Goal: Transaction & Acquisition: Purchase product/service

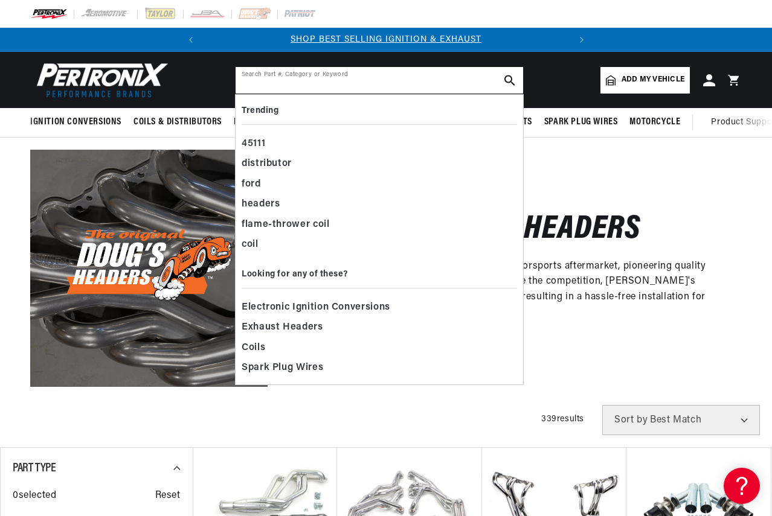
click at [259, 74] on input "text" at bounding box center [378, 80] width 287 height 27
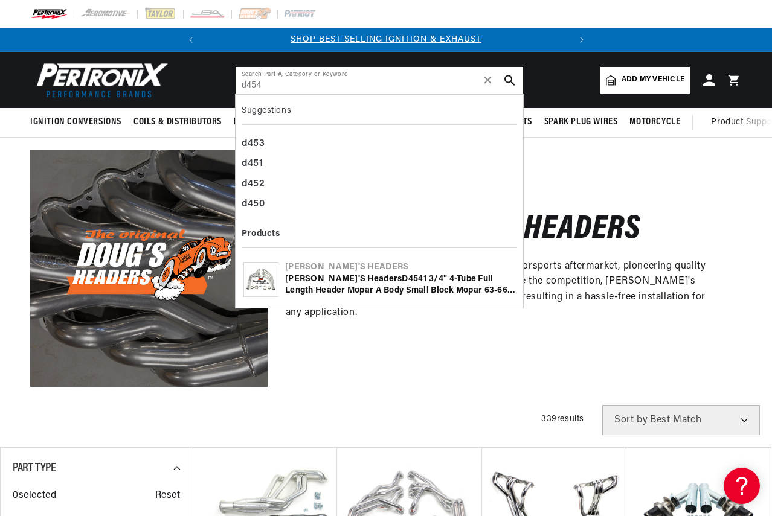
type input "d454"
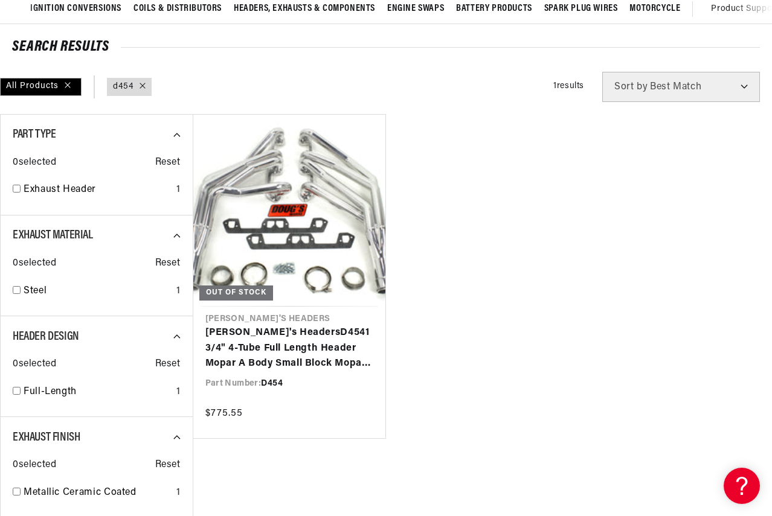
scroll to position [121, 0]
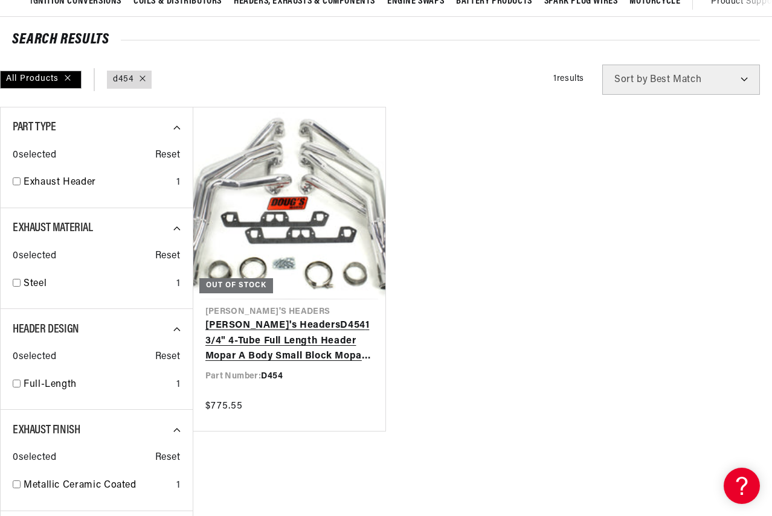
click at [270, 344] on link "Doug's Headers D454 1 3/4" 4-Tube Full Length Header Mopar A Body Small Block M…" at bounding box center [289, 341] width 168 height 46
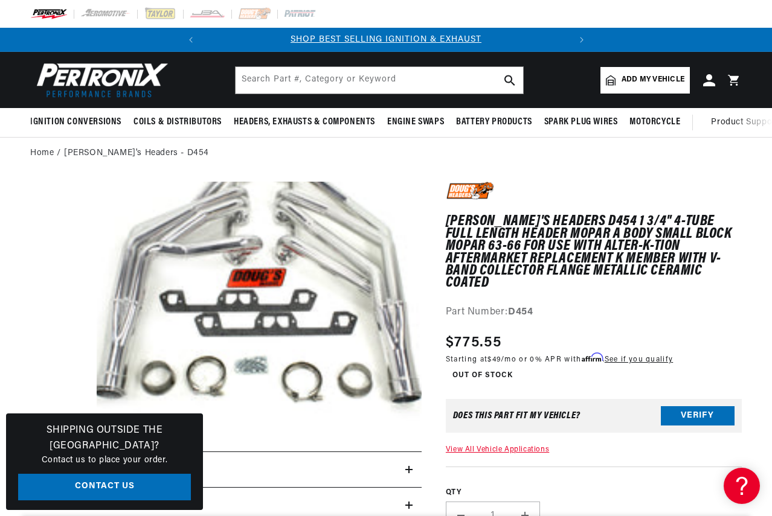
click at [185, 487] on link "Contact Us" at bounding box center [104, 487] width 173 height 27
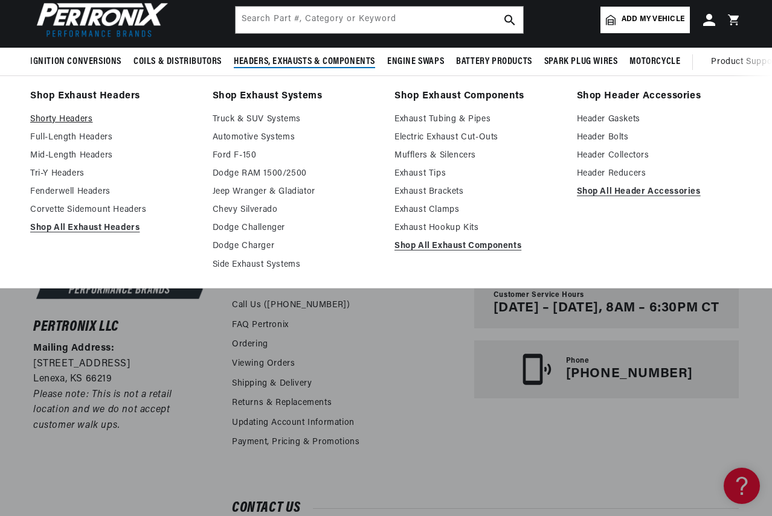
scroll to position [0, 366]
click at [65, 139] on link "Full-Length Headers" at bounding box center [112, 137] width 165 height 14
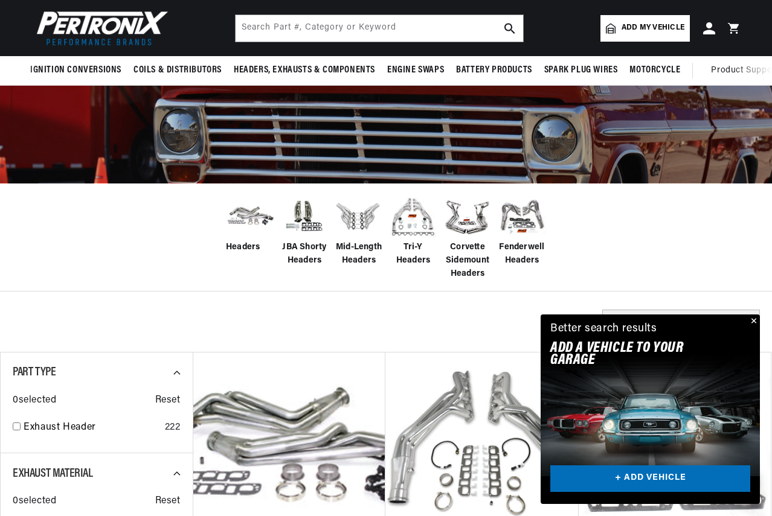
scroll to position [121, 0]
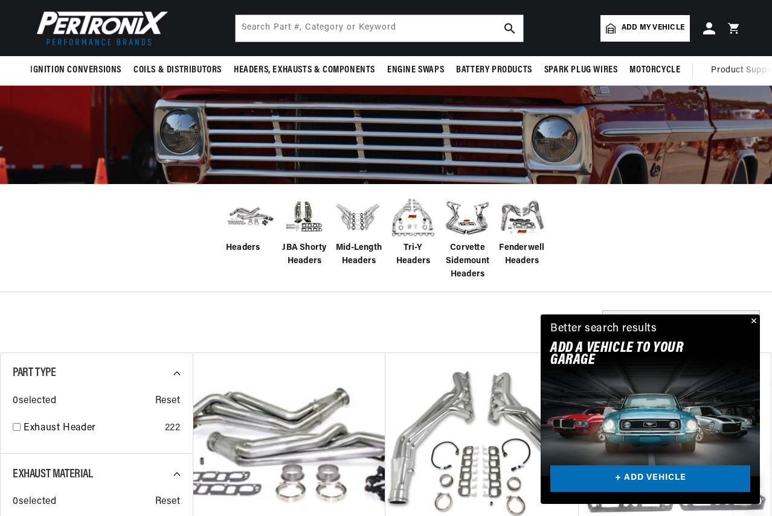
click at [241, 216] on img at bounding box center [250, 217] width 48 height 38
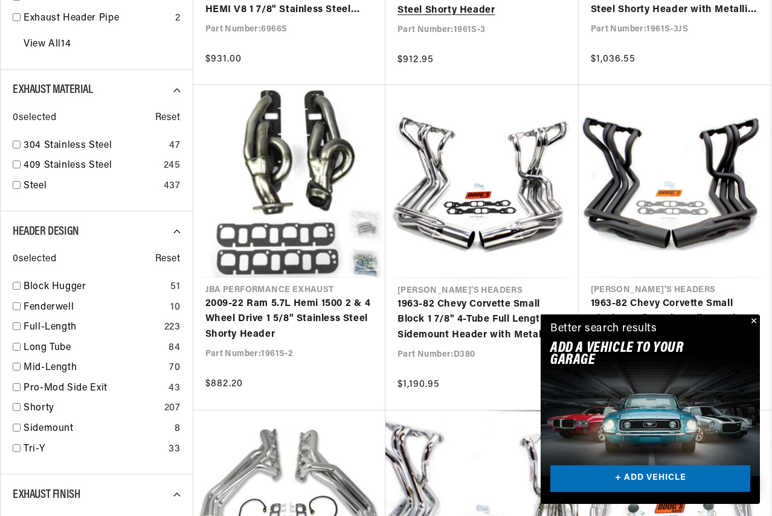
scroll to position [724, 0]
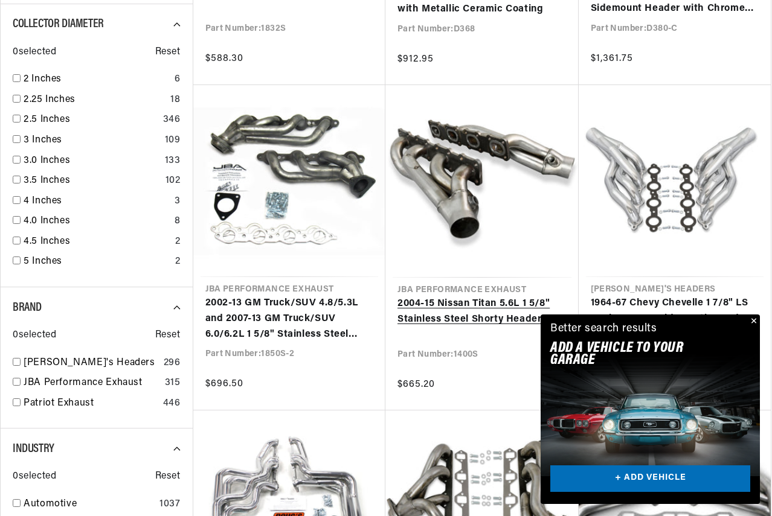
scroll to position [0, 366]
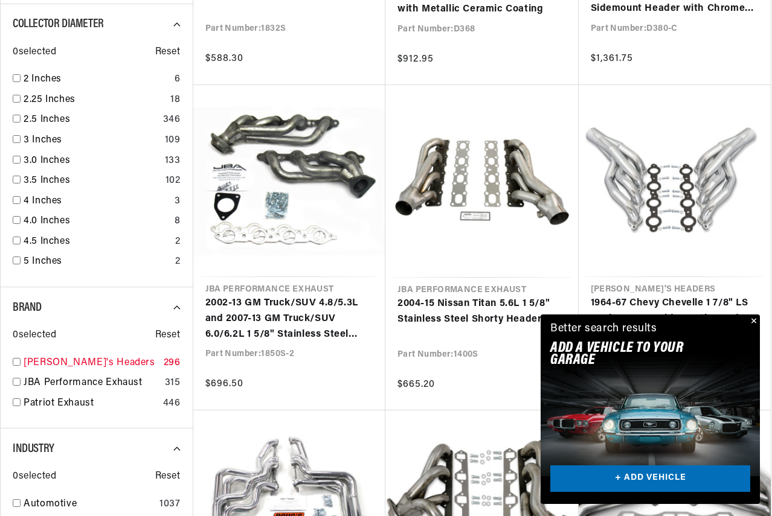
click at [18, 362] on input "checkbox" at bounding box center [17, 362] width 8 height 8
checkbox input "true"
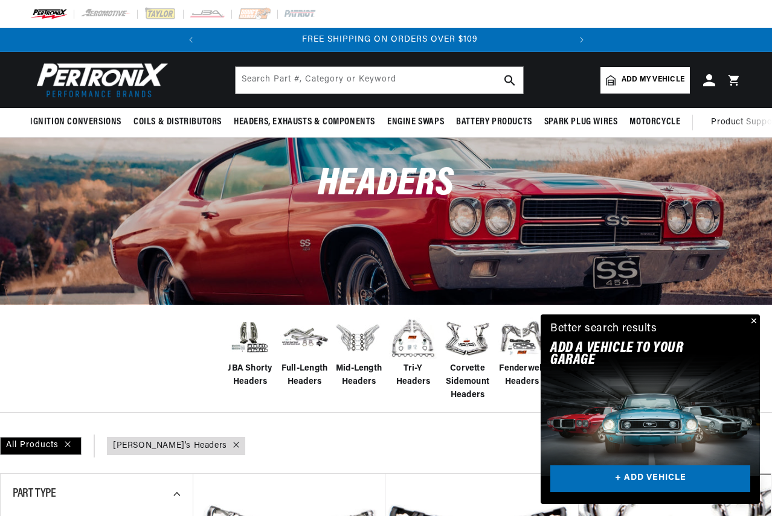
scroll to position [0, 366]
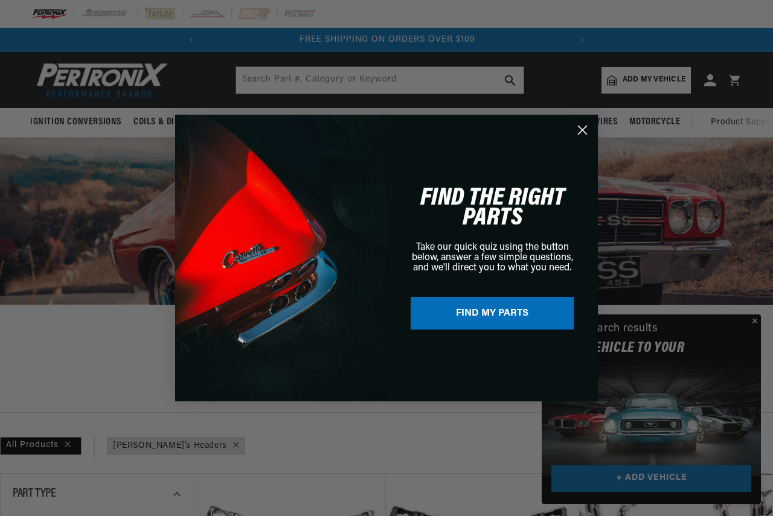
click at [583, 126] on circle "Close dialog" at bounding box center [582, 130] width 20 height 20
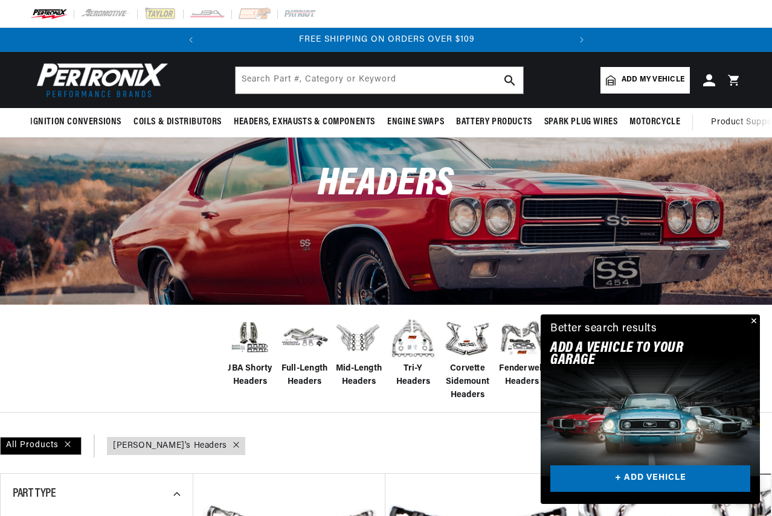
click at [635, 80] on span "Add my vehicle" at bounding box center [652, 79] width 63 height 11
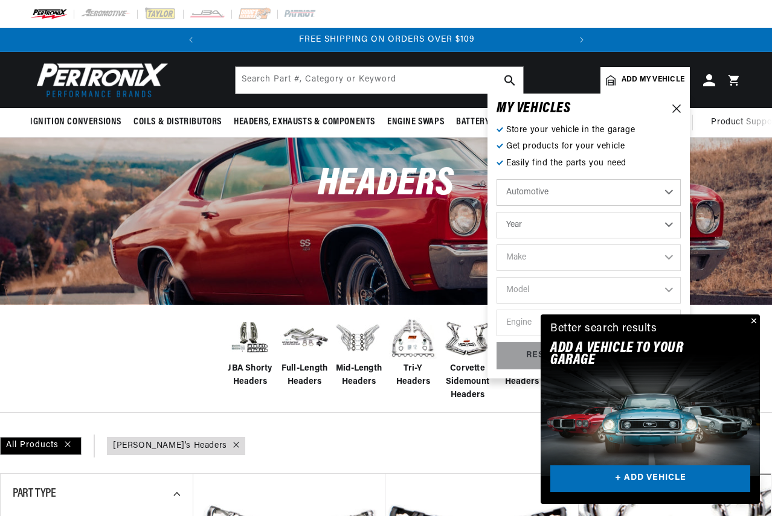
drag, startPoint x: 668, startPoint y: 184, endPoint x: 699, endPoint y: 329, distance: 148.0
click at [669, 185] on select "Automotive Agricultural Industrial Marine Motorcycle" at bounding box center [588, 192] width 184 height 27
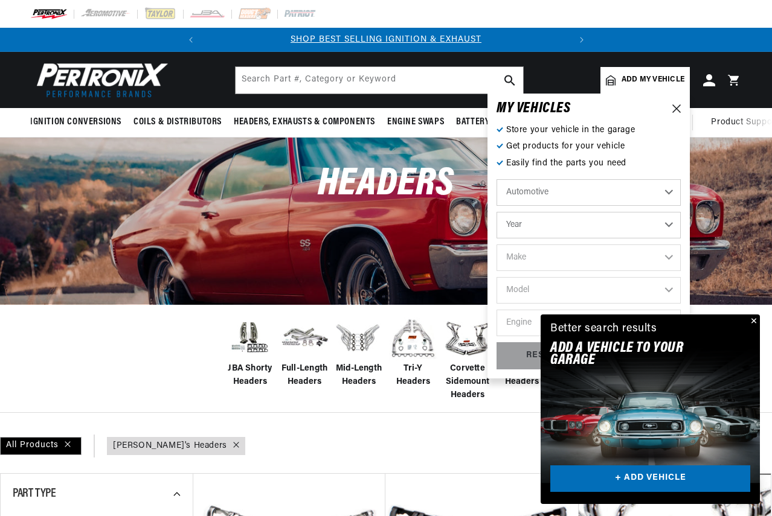
click at [755, 323] on button "Close" at bounding box center [752, 322] width 14 height 14
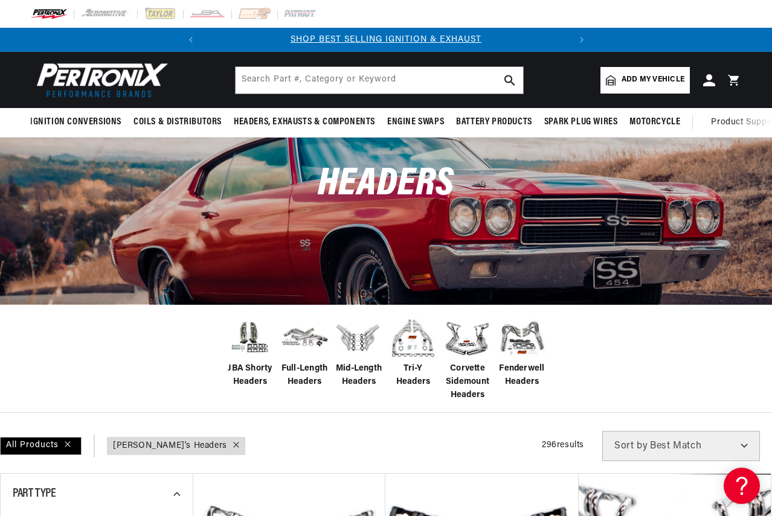
click at [644, 80] on span "Add my vehicle" at bounding box center [652, 79] width 63 height 11
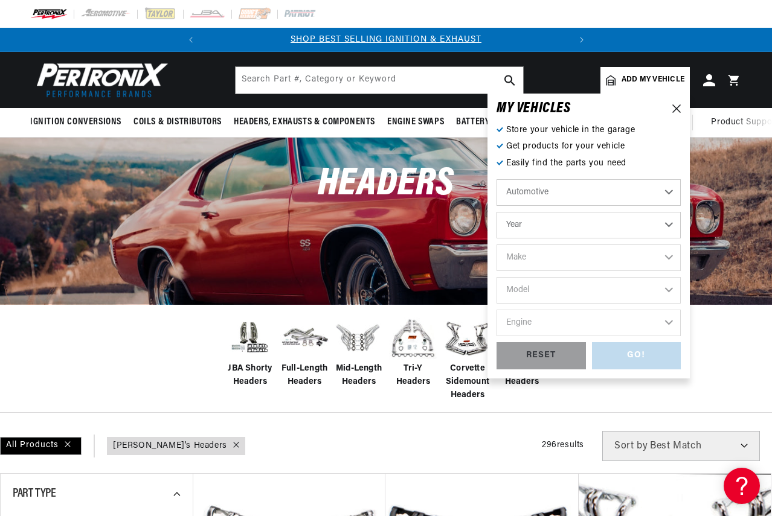
click at [671, 196] on select "Automotive Agricultural Industrial Marine Motorcycle" at bounding box center [588, 192] width 184 height 27
click at [496, 179] on select "Automotive Agricultural Industrial Marine Motorcycle" at bounding box center [588, 192] width 184 height 27
click at [671, 228] on select "Year 2024 2023 2022 2021 2020 2019 2018 2017 2016 2015 2014 2013 2012 2011 2010…" at bounding box center [588, 225] width 184 height 27
select select "1965"
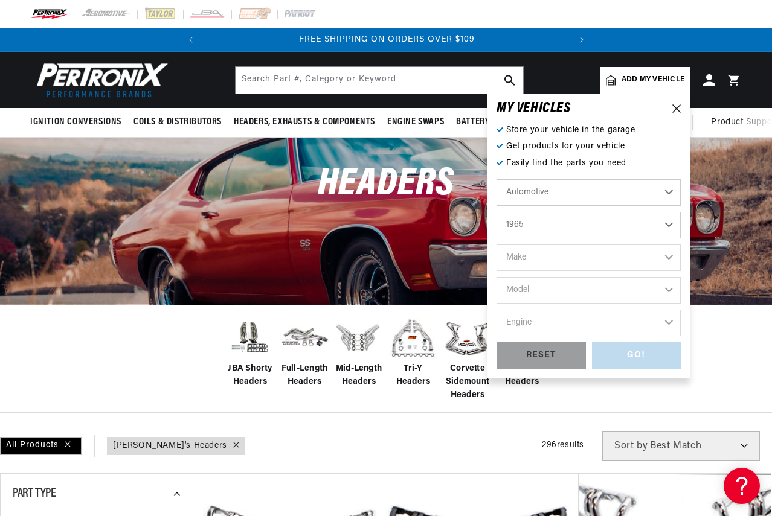
click at [496, 212] on select "Year 2024 2023 2022 2021 2020 2019 2018 2017 2016 2015 2014 2013 2012 2011 2010…" at bounding box center [588, 225] width 184 height 27
select select "1965"
click at [667, 257] on select "Make Alfa Romeo American Motors Aston Martin Austin Austin Healey Avanti Bentle…" at bounding box center [588, 258] width 184 height 27
select select "[GEOGRAPHIC_DATA]"
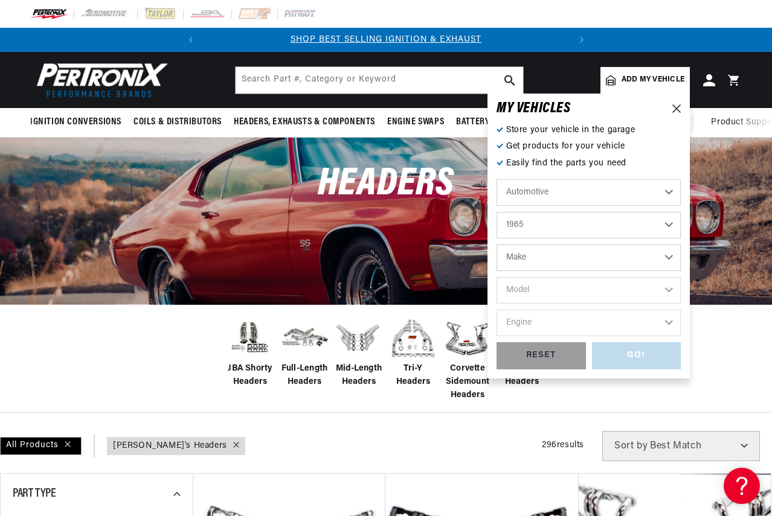
click at [496, 245] on select "Make Alfa Romeo American Motors Aston Martin Austin Austin Healey Avanti Bentle…" at bounding box center [588, 258] width 184 height 27
select select "[GEOGRAPHIC_DATA]"
click at [669, 292] on select "Model Barracuda Belvedere Belvedere II Fury Fury II Fury III Satellite Valiant" at bounding box center [588, 290] width 184 height 27
select select "Valiant"
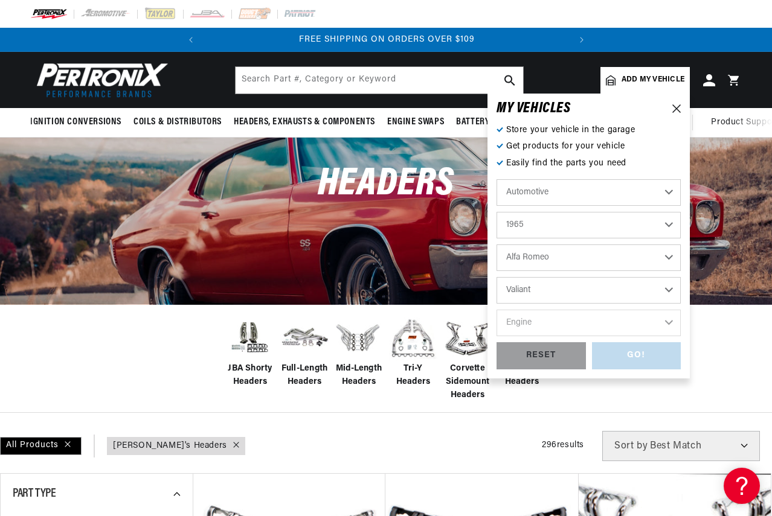
click at [496, 277] on select "Model Barracuda Belvedere Belvedere II Fury Fury II Fury III Satellite Valiant" at bounding box center [588, 290] width 184 height 27
select select "Valiant"
click at [665, 320] on select "Engine 3.2L 5.6L 170cid / 2.8L 225cid / 3.7L 273cid / 4.5L 318cid / 5.2L" at bounding box center [588, 323] width 184 height 27
select select "318cid-5.2L"
click at [496, 310] on select "Engine 3.2L 5.6L 170cid / 2.8L 225cid / 3.7L 273cid / 4.5L 318cid / 5.2L" at bounding box center [588, 323] width 184 height 27
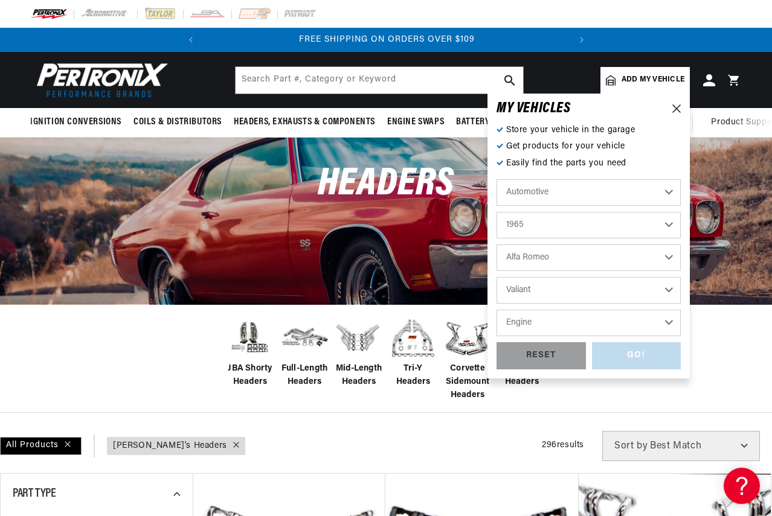
select select "318cid-5.2L"
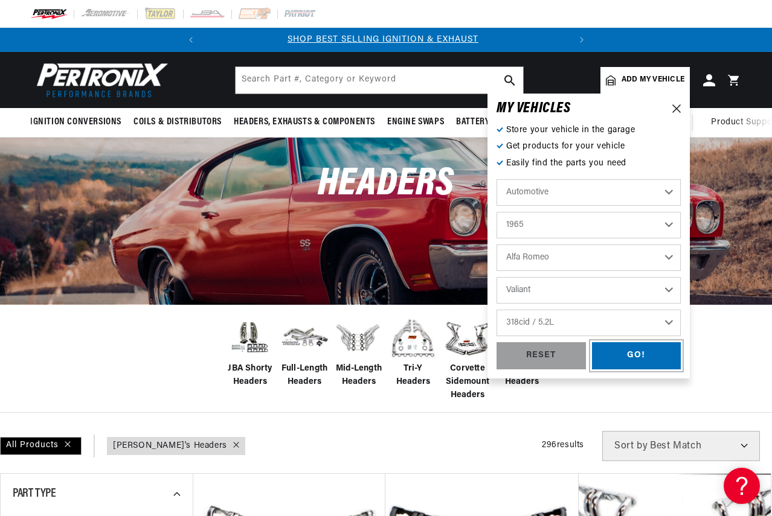
scroll to position [0, 0]
click at [613, 355] on div "GO!" at bounding box center [636, 355] width 89 height 27
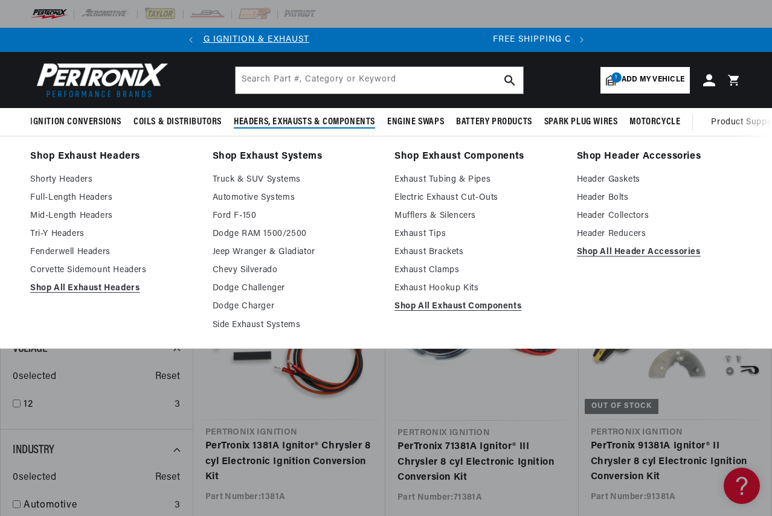
scroll to position [0, 1]
click at [270, 117] on span "Headers, Exhausts & Components" at bounding box center [304, 122] width 141 height 13
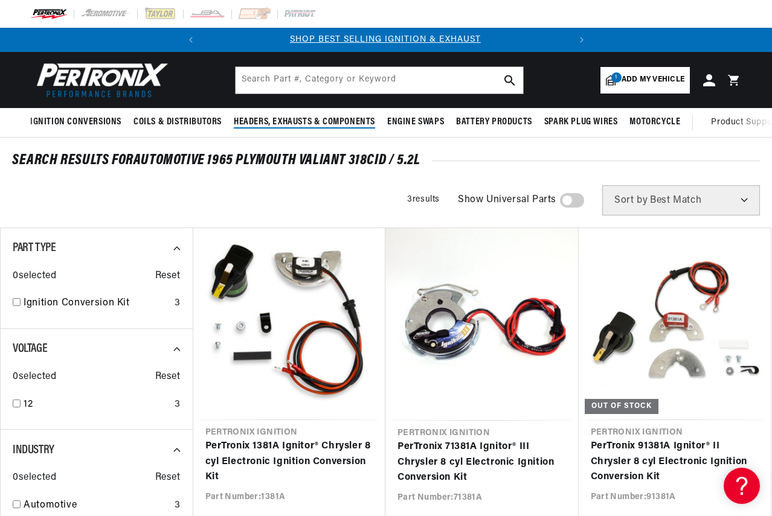
scroll to position [0, 0]
click at [270, 117] on span "Headers, Exhausts & Components" at bounding box center [304, 122] width 141 height 13
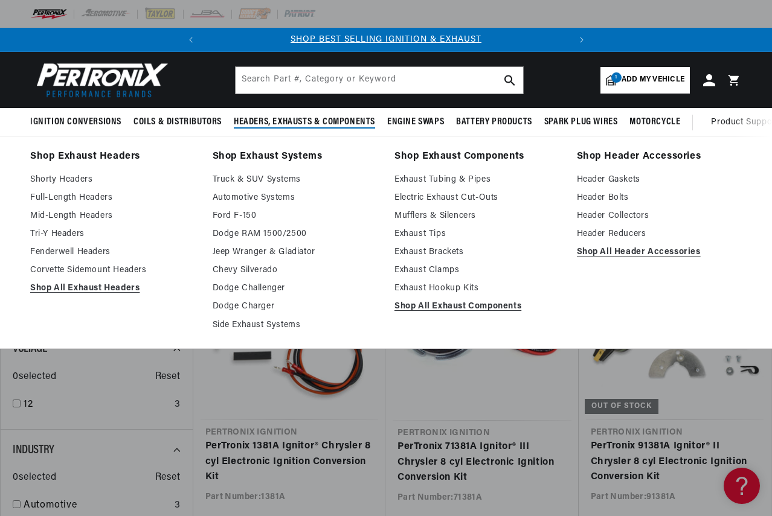
click at [270, 117] on span "Headers, Exhausts & Components" at bounding box center [304, 122] width 141 height 13
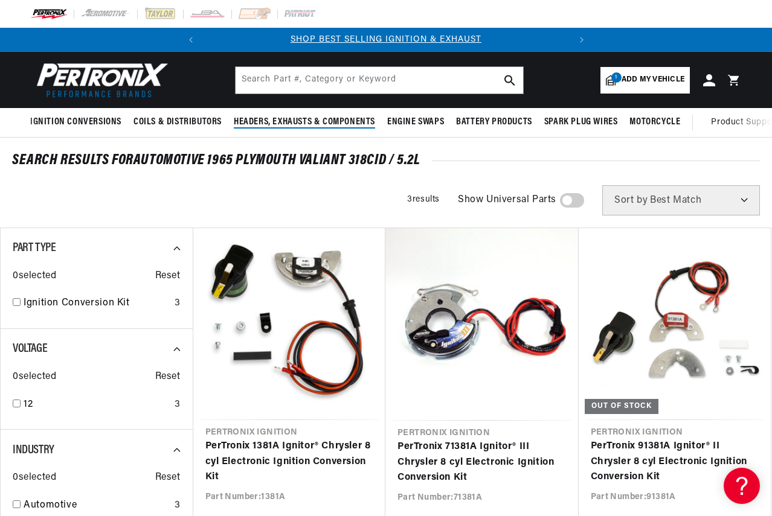
click at [270, 117] on span "Headers, Exhausts & Components" at bounding box center [304, 122] width 141 height 13
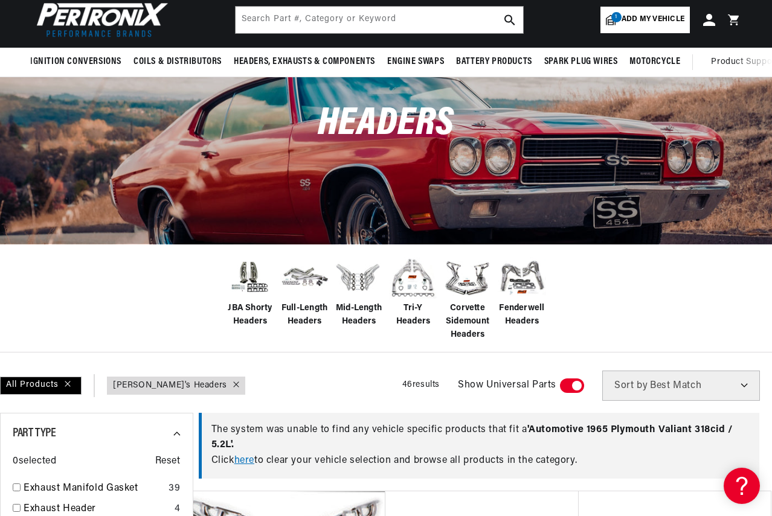
scroll to position [423, 0]
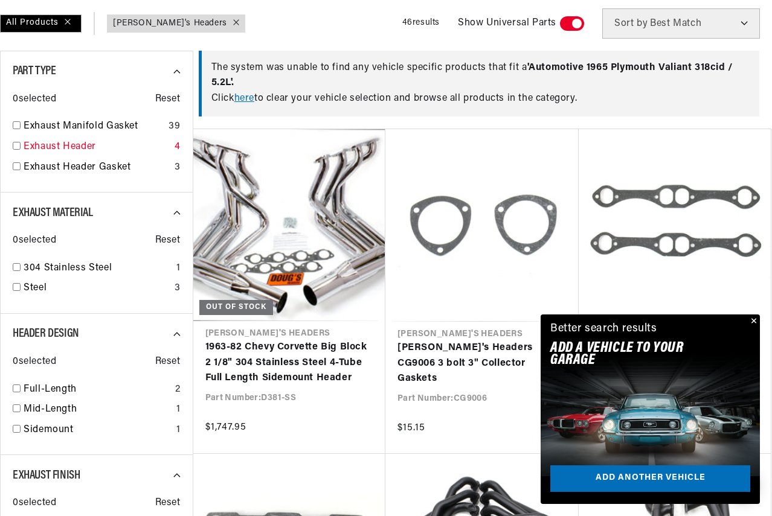
click at [14, 146] on input "checkbox" at bounding box center [17, 146] width 8 height 8
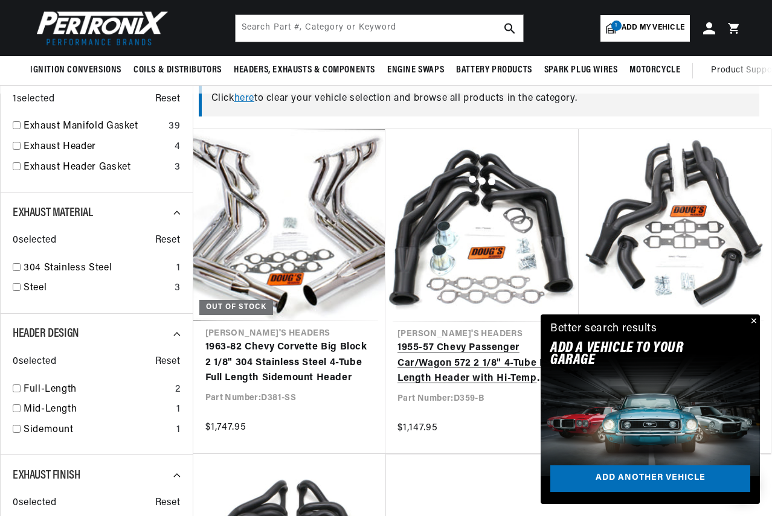
checkbox input "false"
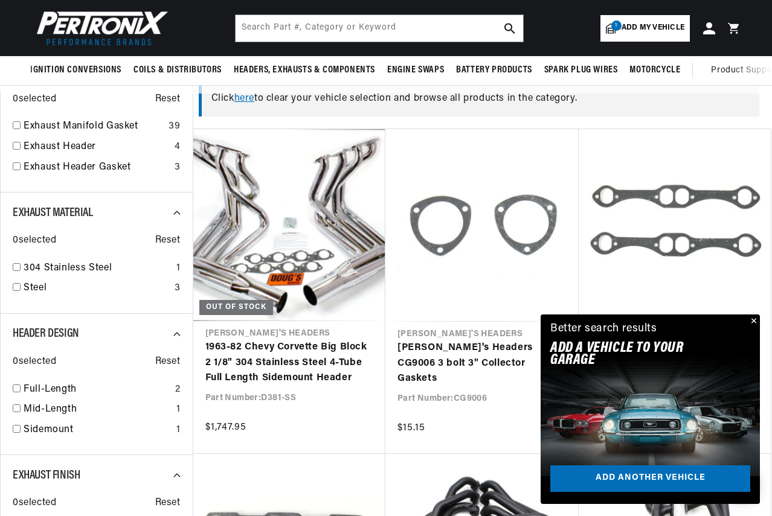
scroll to position [0, 366]
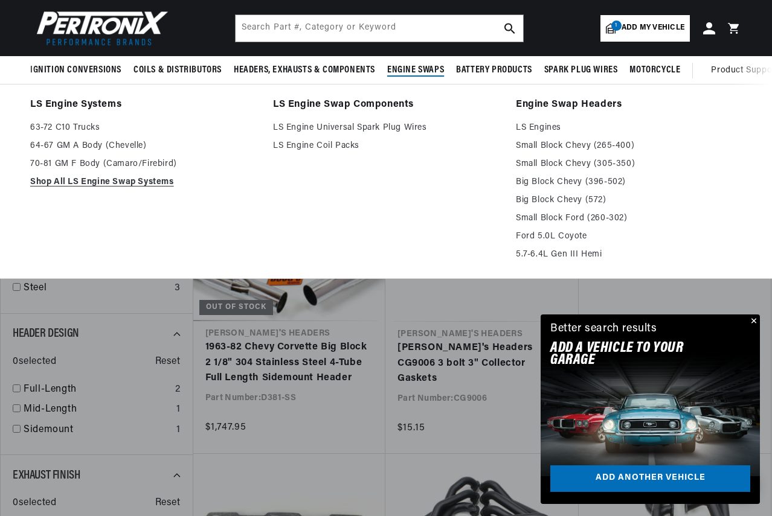
drag, startPoint x: 391, startPoint y: 62, endPoint x: 357, endPoint y: 106, distance: 55.5
click at [381, 85] on details "Engine Swaps LS Engine Systems 63-72 C10 Trucks 64-67 GM A Body (Chevelle) 70-8…" at bounding box center [415, 70] width 69 height 29
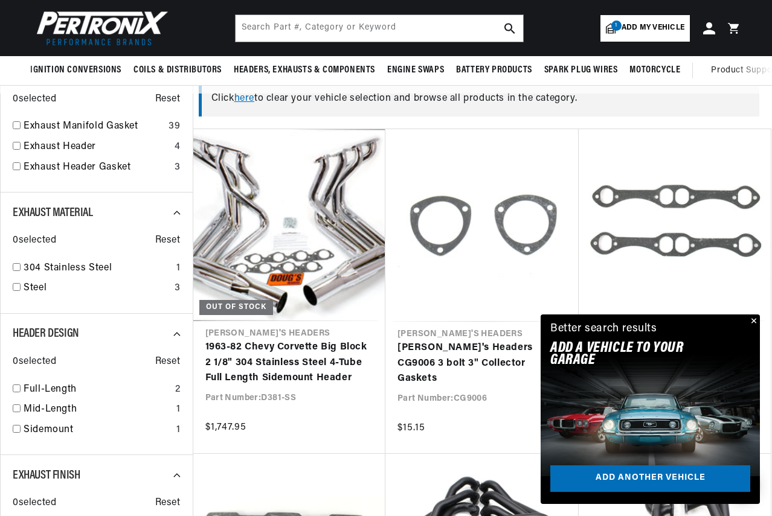
scroll to position [0, 21]
